Goal: Use online tool/utility

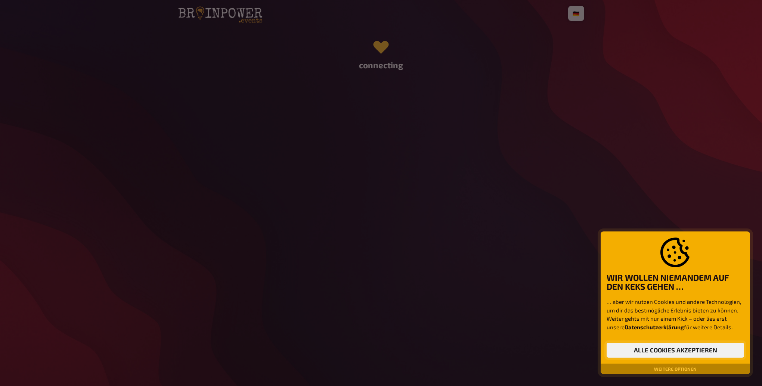
click at [683, 351] on button "Alle Cookies akzeptieren" at bounding box center [676, 350] width 138 height 15
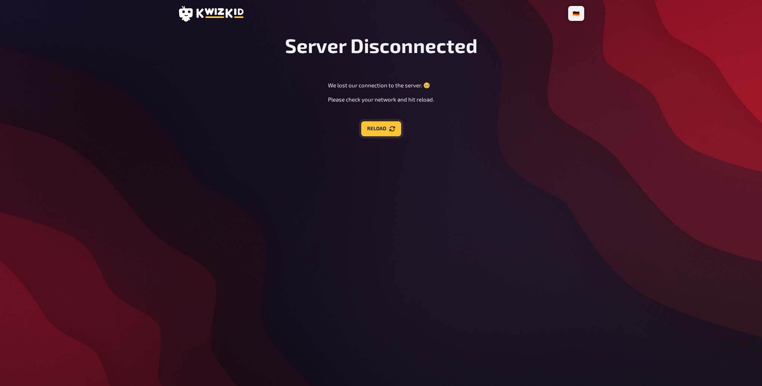
click at [387, 128] on button "Reload" at bounding box center [381, 128] width 40 height 15
